Goal: Task Accomplishment & Management: Manage account settings

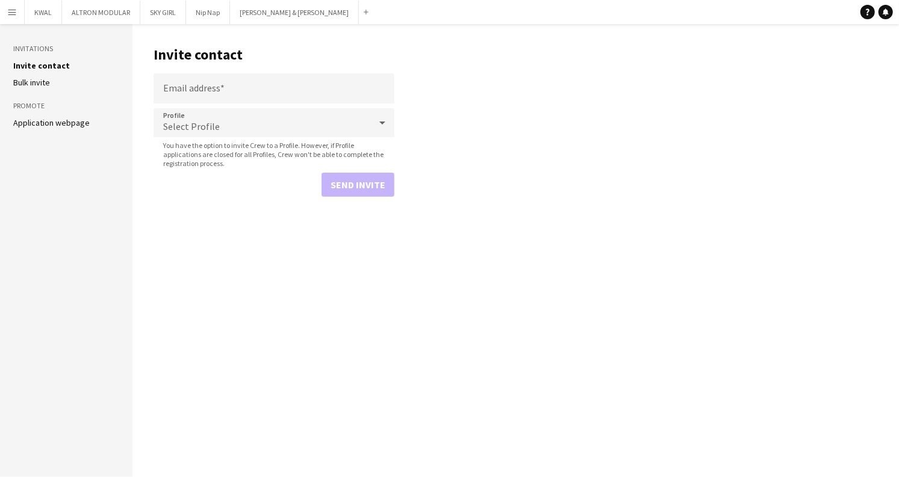
click at [19, 12] on button "Menu" at bounding box center [12, 12] width 24 height 24
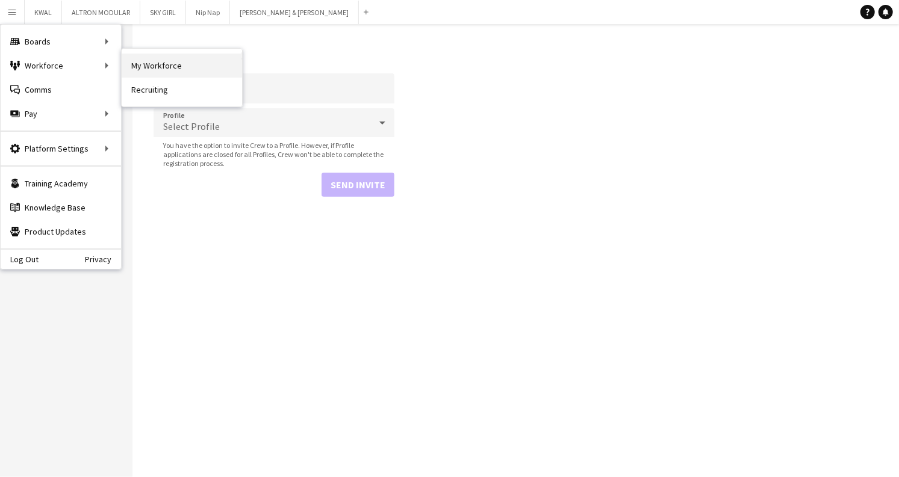
click at [154, 64] on link "My Workforce" at bounding box center [182, 66] width 120 height 24
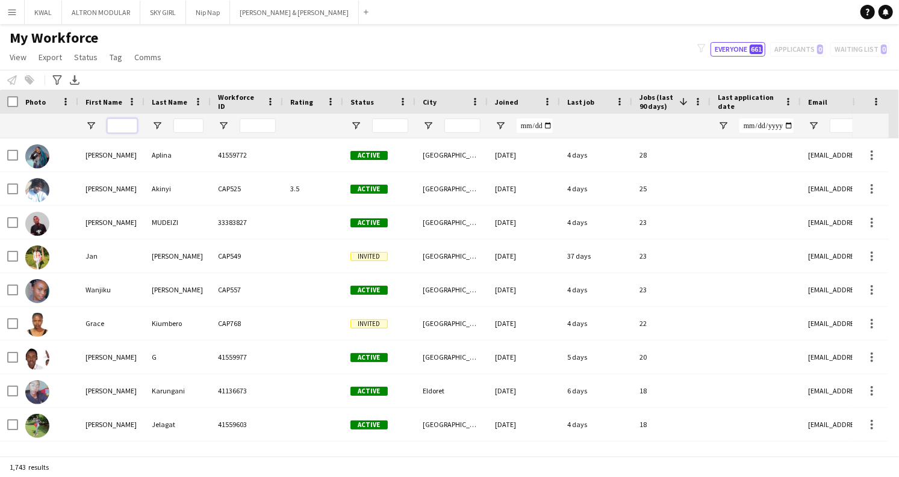
click at [123, 129] on input "First Name Filter Input" at bounding box center [122, 126] width 30 height 14
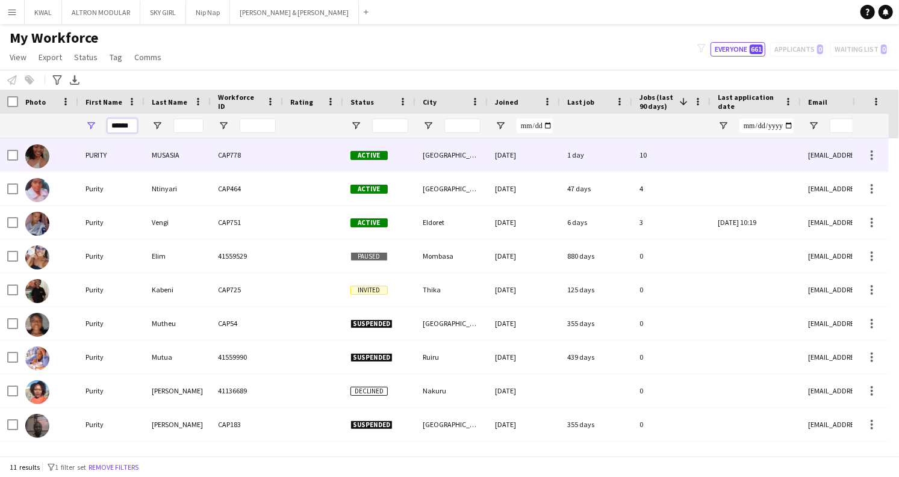
type input "******"
click at [129, 163] on div "PURITY" at bounding box center [111, 154] width 66 height 33
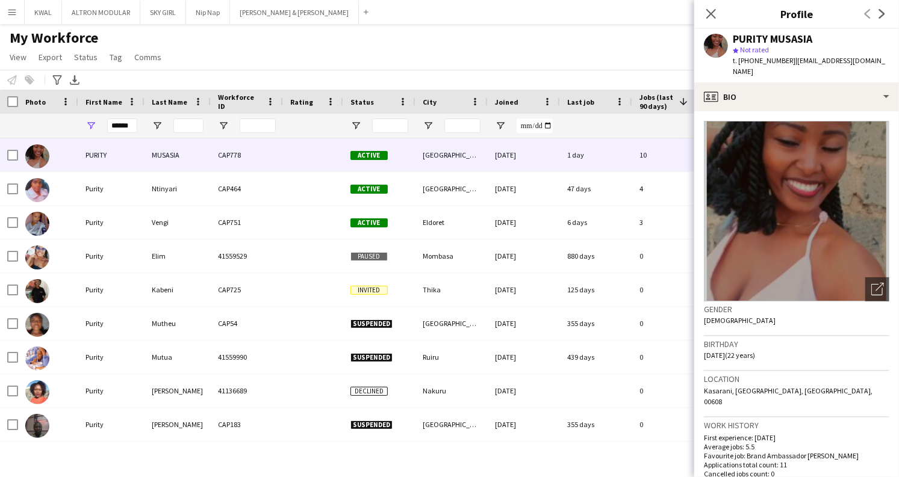
click at [347, 59] on div "My Workforce View Views Default view Captivate Compliance workforce per brand N…" at bounding box center [449, 49] width 899 height 41
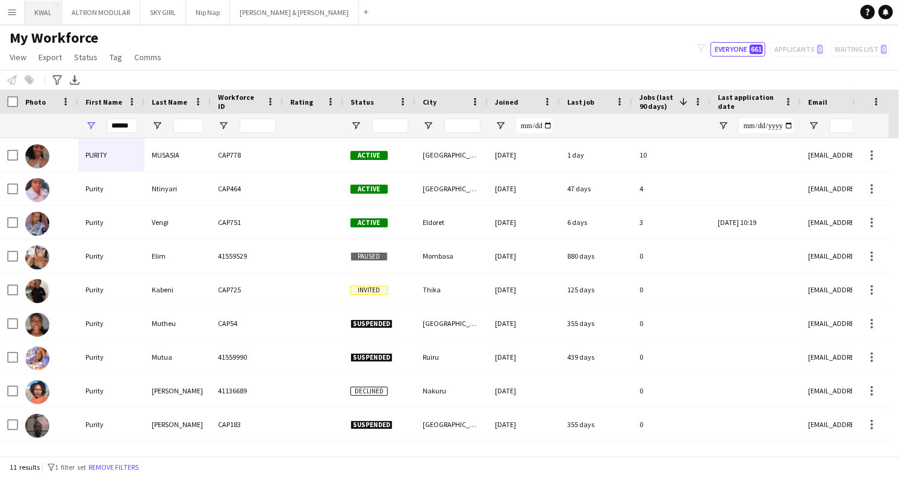
click at [39, 13] on button "KWAL Close" at bounding box center [43, 12] width 37 height 23
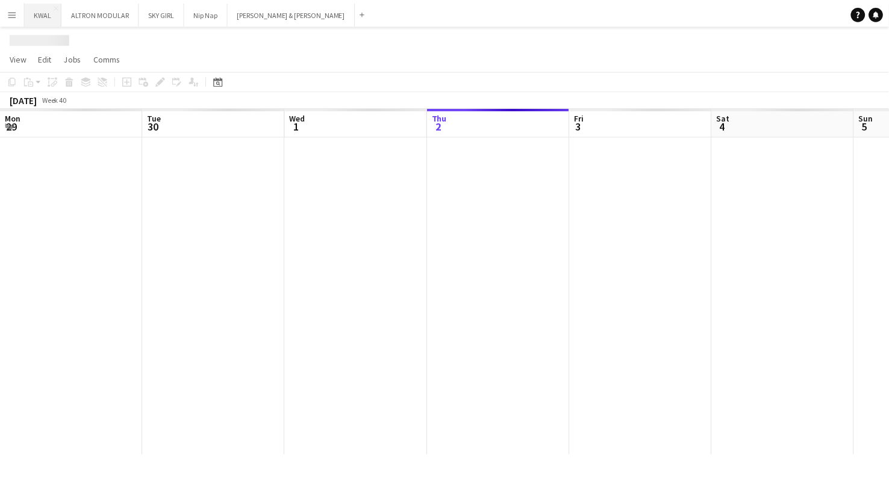
scroll to position [0, 288]
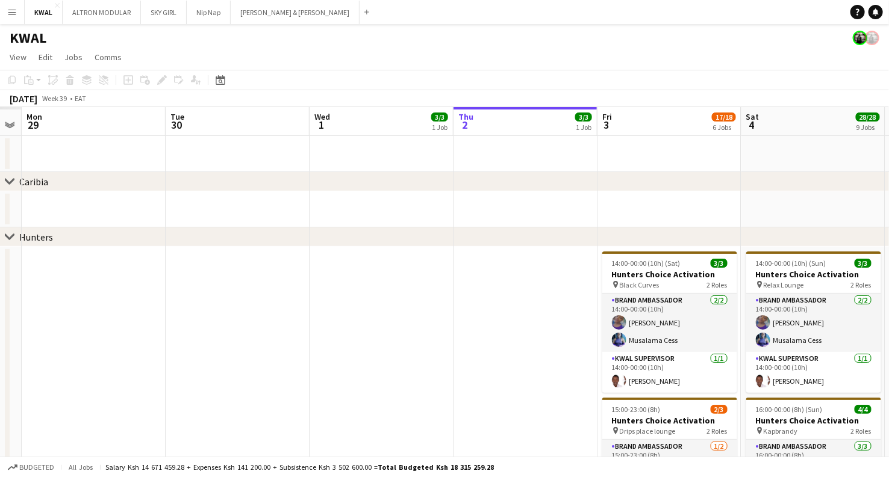
drag, startPoint x: 135, startPoint y: 328, endPoint x: 445, endPoint y: 331, distance: 309.5
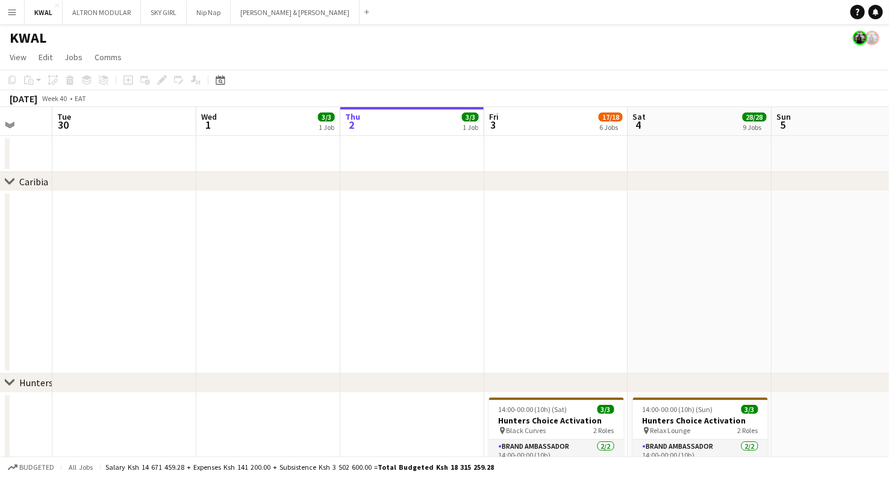
scroll to position [0, 334]
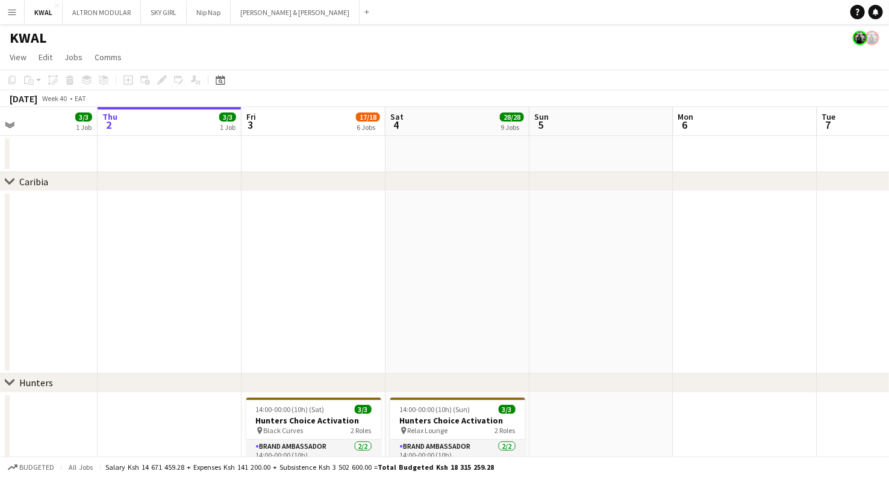
drag, startPoint x: 423, startPoint y: 358, endPoint x: 154, endPoint y: 313, distance: 272.4
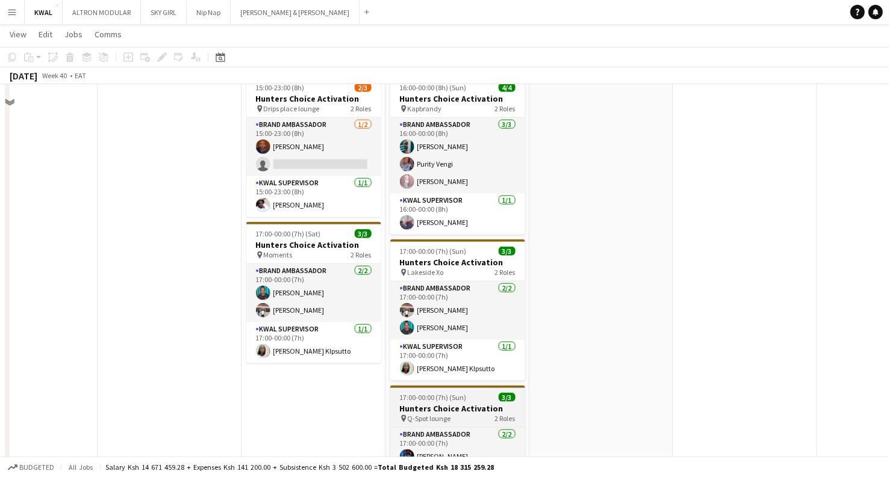
scroll to position [334, 0]
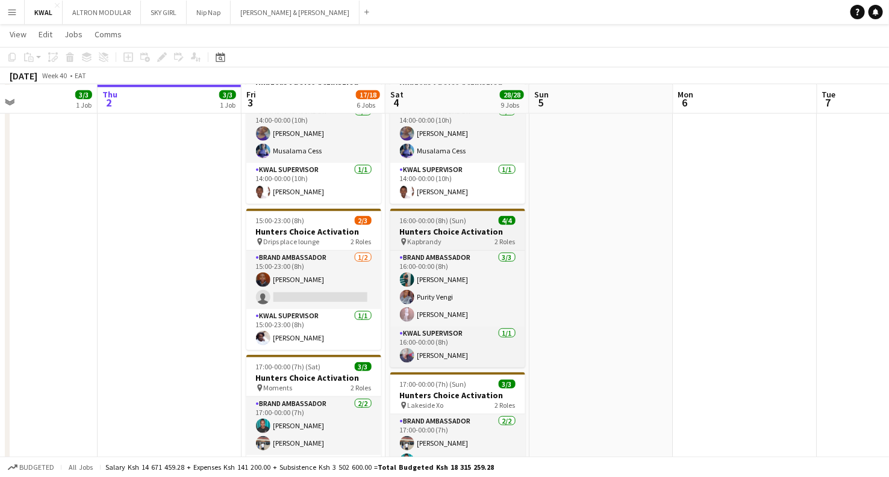
click at [448, 242] on div "pin Kapbrandy 2 Roles" at bounding box center [457, 242] width 135 height 10
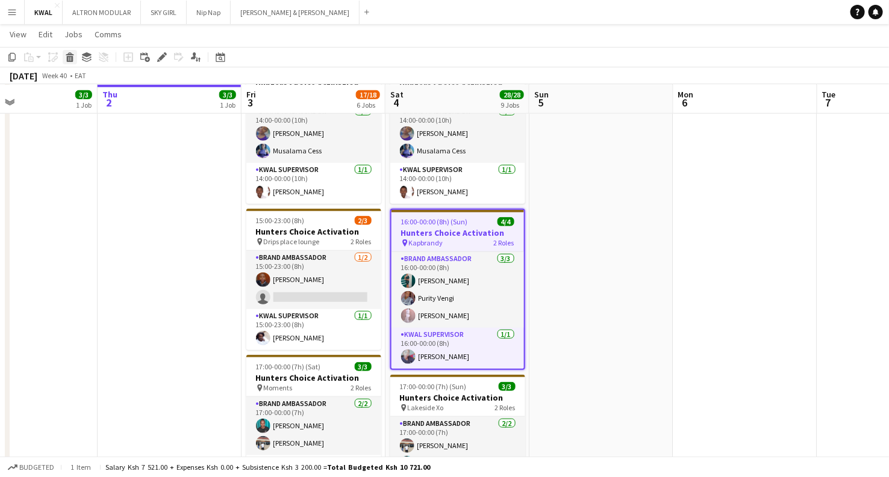
click at [66, 61] on icon "Delete" at bounding box center [70, 57] width 10 height 10
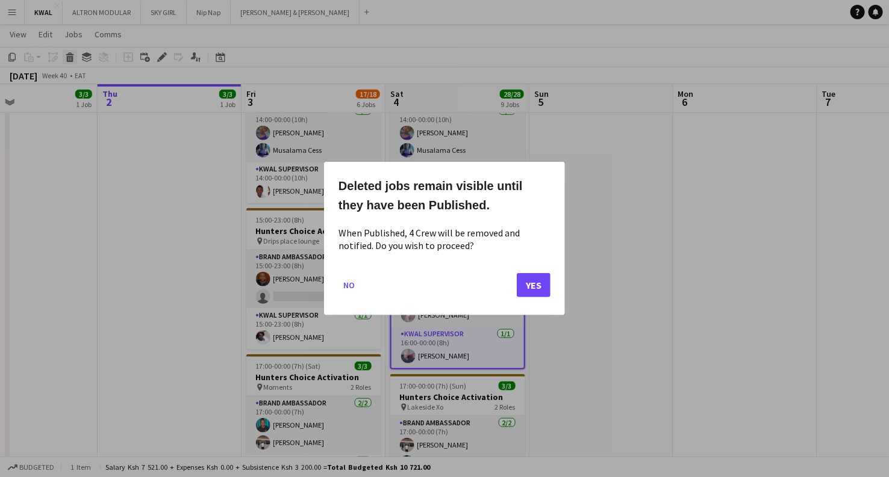
scroll to position [0, 0]
click at [530, 291] on button "Yes" at bounding box center [534, 285] width 34 height 24
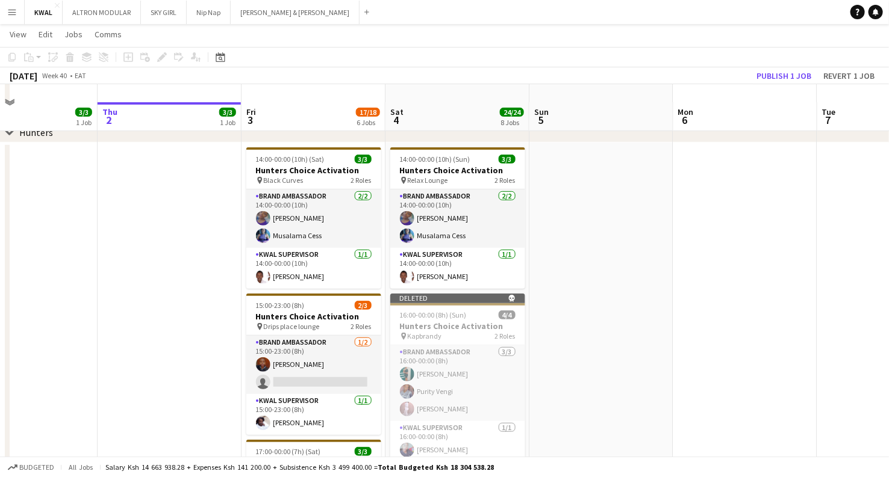
scroll to position [267, 0]
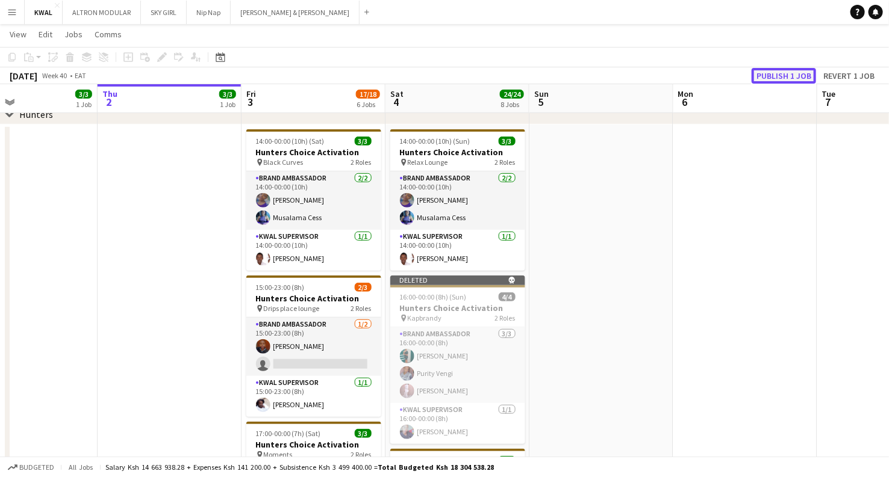
click at [779, 77] on button "Publish 1 job" at bounding box center [783, 76] width 64 height 16
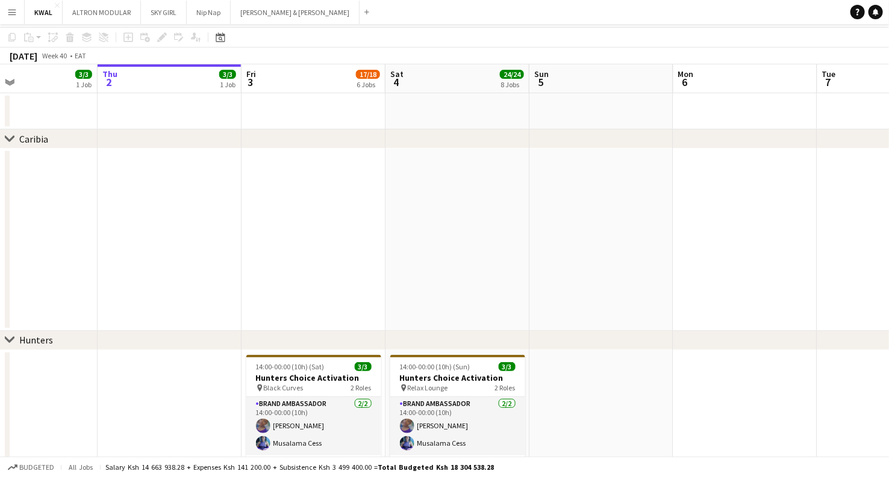
scroll to position [0, 0]
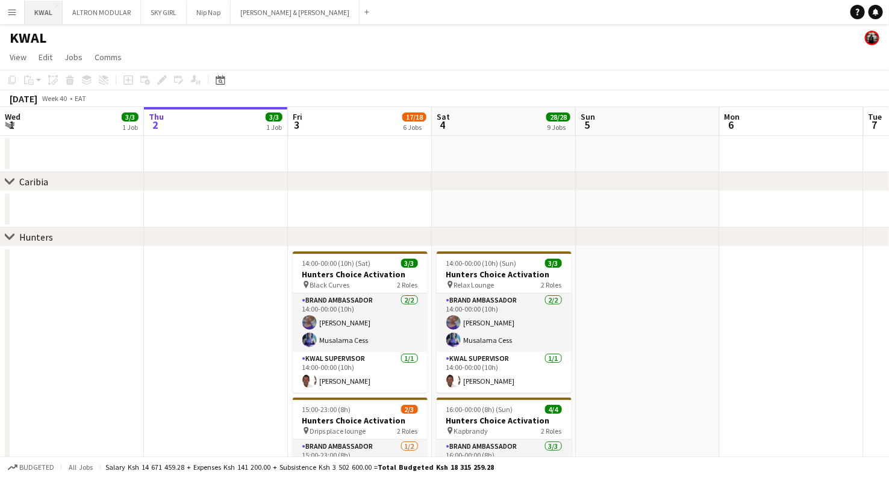
click at [36, 17] on button "KWAL Close" at bounding box center [44, 12] width 38 height 23
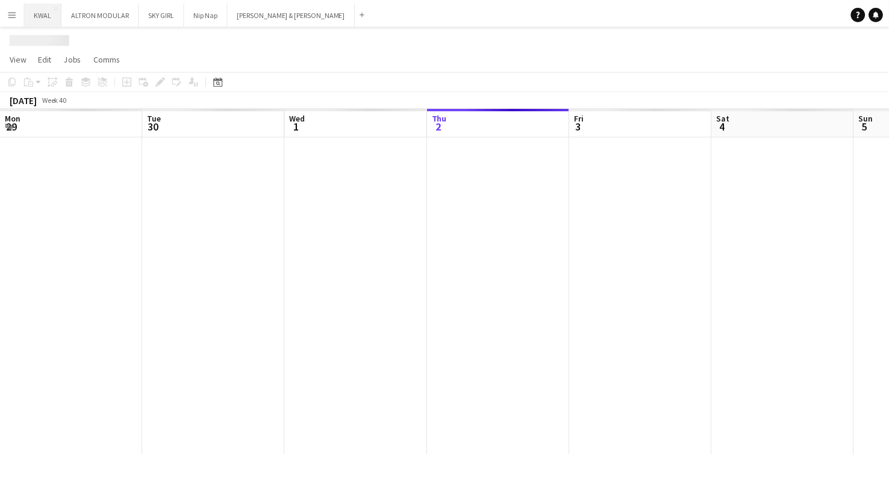
scroll to position [0, 288]
